Goal: Information Seeking & Learning: Learn about a topic

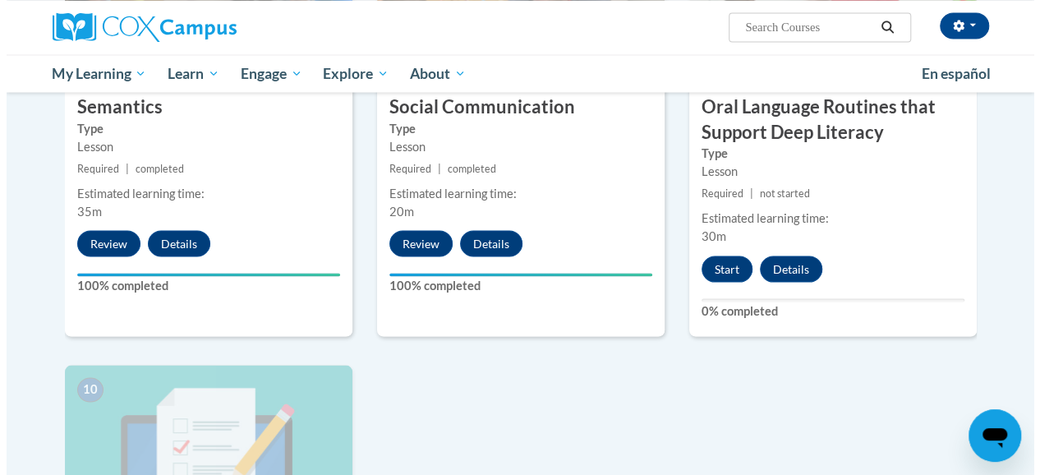
scroll to position [1462, 0]
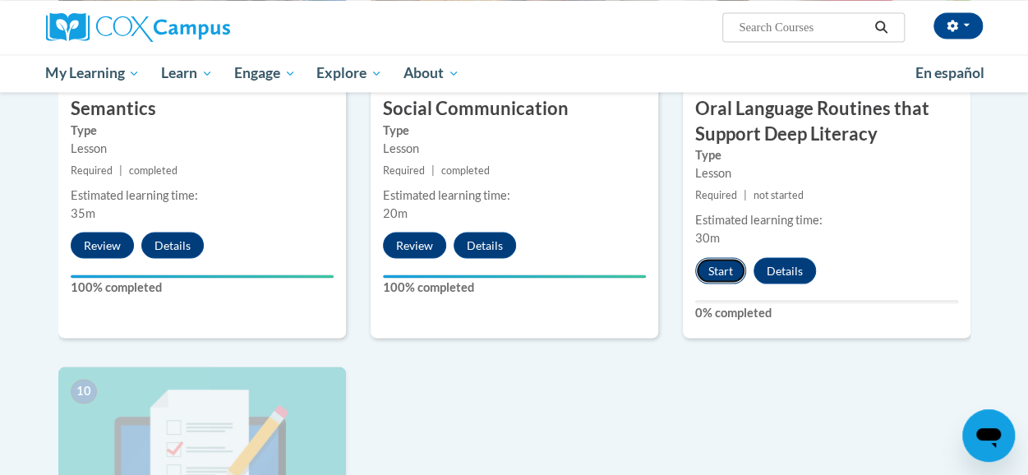
click at [712, 269] on button "Start" at bounding box center [720, 270] width 51 height 26
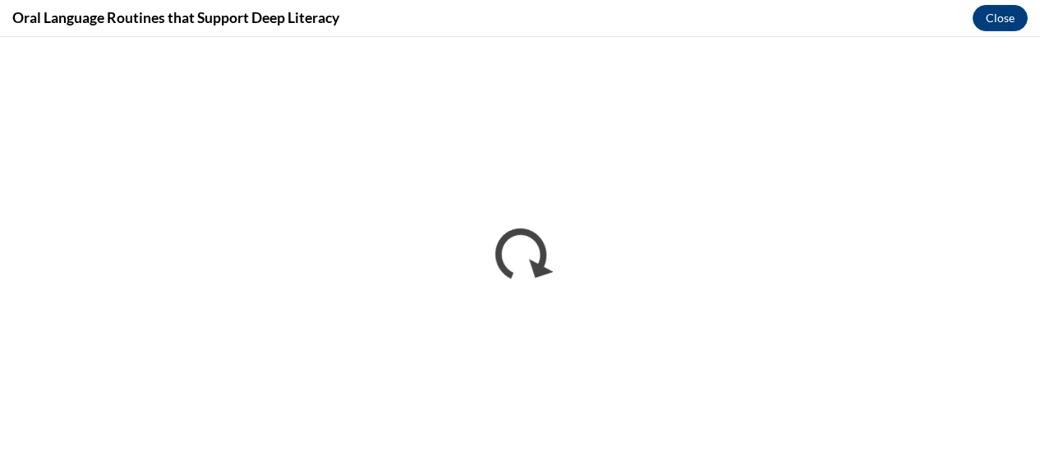
scroll to position [0, 0]
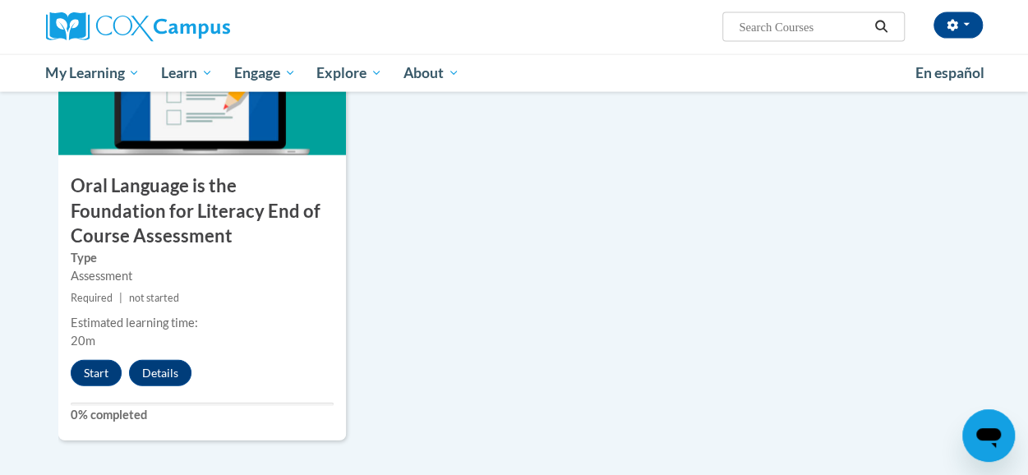
scroll to position [1835, 0]
